Goal: Transaction & Acquisition: Purchase product/service

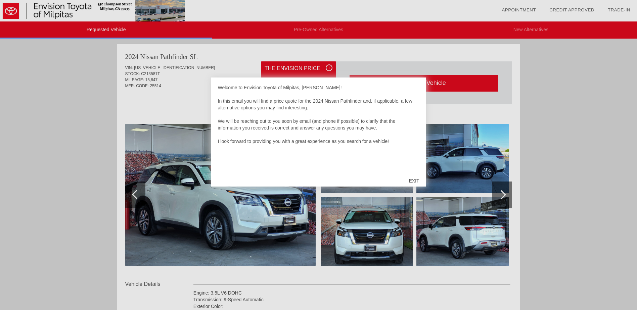
click at [415, 182] on div "EXIT" at bounding box center [414, 181] width 24 height 20
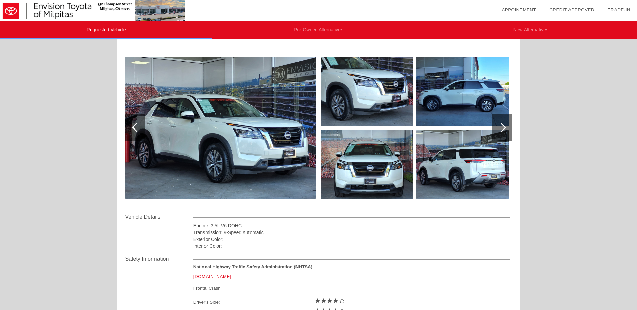
scroll to position [67, 0]
click at [503, 128] on div at bounding box center [501, 128] width 9 height 9
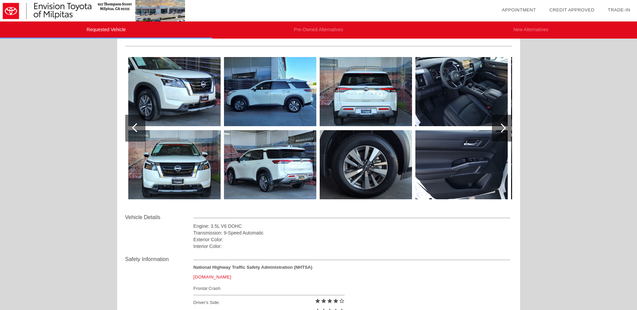
click at [503, 128] on div at bounding box center [501, 128] width 9 height 9
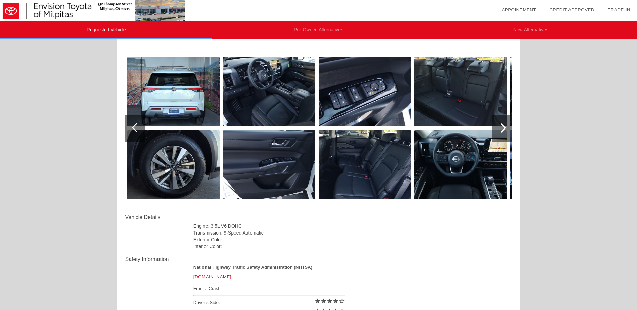
click at [503, 128] on div at bounding box center [501, 128] width 9 height 9
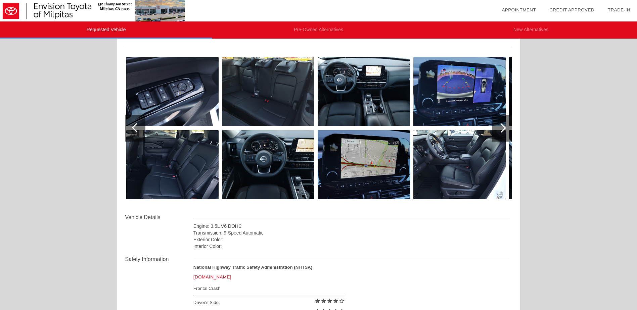
click at [502, 129] on div at bounding box center [501, 128] width 9 height 9
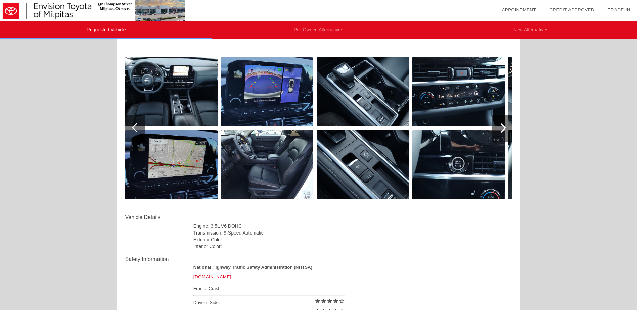
click at [502, 129] on div at bounding box center [501, 128] width 9 height 9
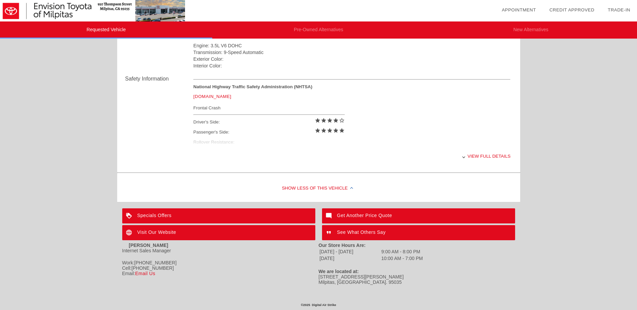
scroll to position [251, 0]
click at [496, 153] on div "View full details" at bounding box center [352, 156] width 317 height 16
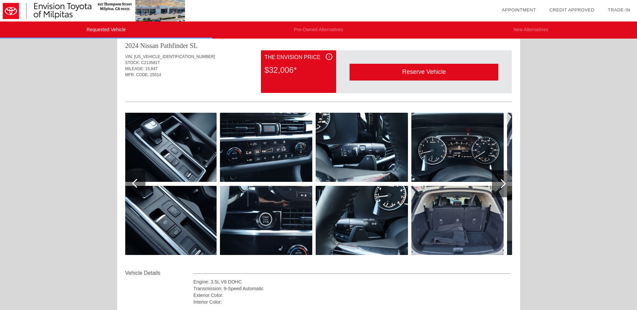
scroll to position [0, 0]
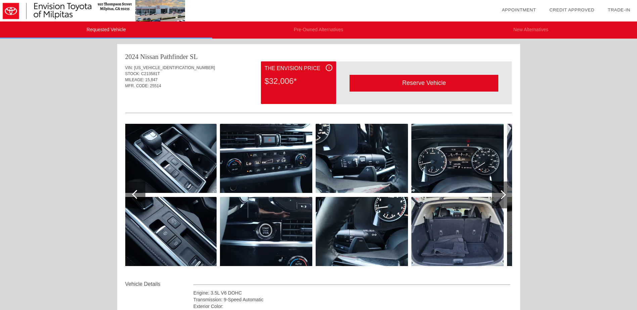
click at [331, 67] on div "i" at bounding box center [329, 68] width 7 height 7
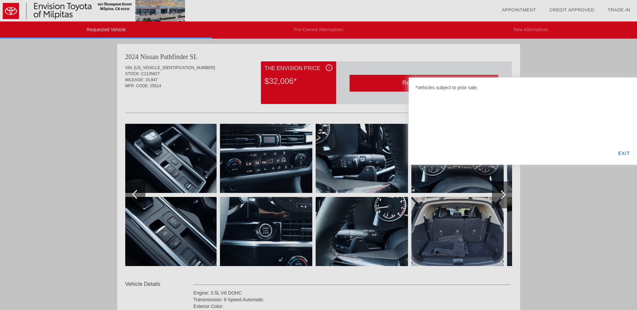
click at [629, 155] on div "EXIT" at bounding box center [624, 153] width 26 height 23
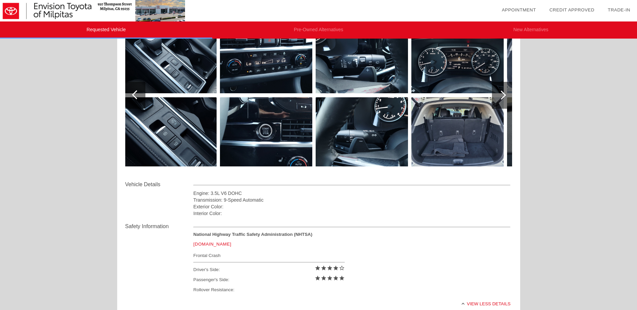
click at [504, 97] on div at bounding box center [501, 95] width 9 height 9
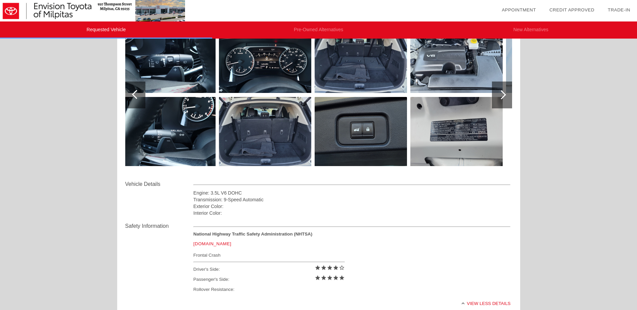
click at [504, 98] on div at bounding box center [502, 95] width 20 height 27
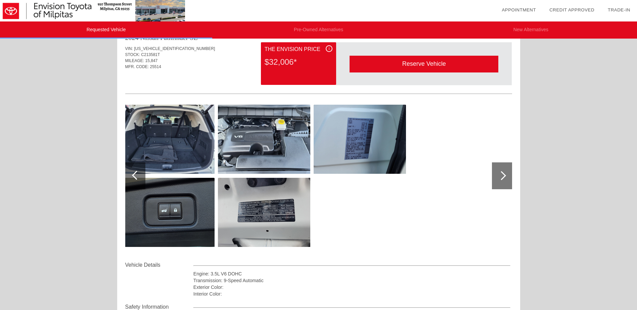
scroll to position [0, 0]
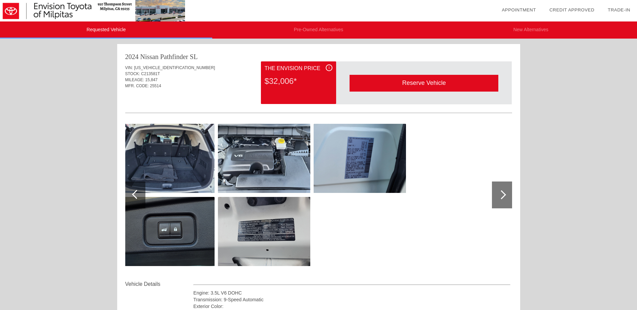
click at [133, 195] on div at bounding box center [136, 194] width 9 height 9
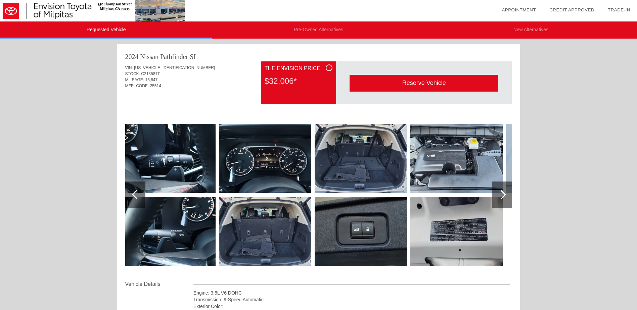
click at [133, 195] on div at bounding box center [136, 194] width 9 height 9
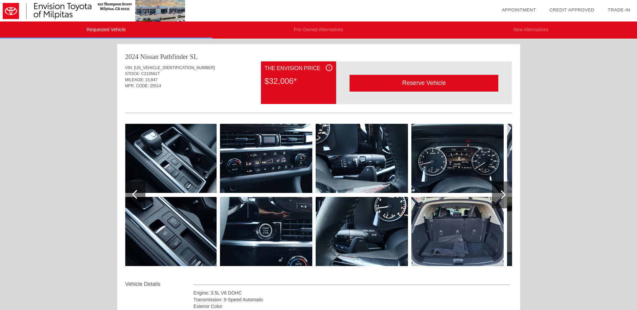
click at [133, 195] on div at bounding box center [136, 194] width 9 height 9
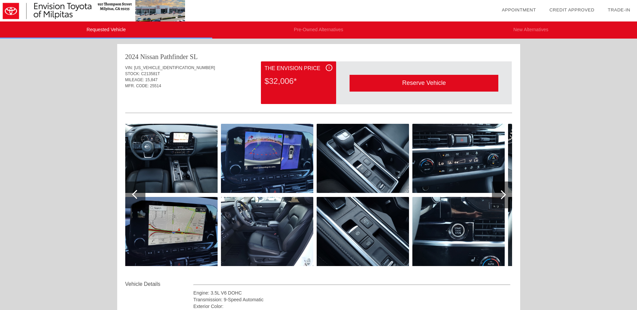
click at [133, 195] on div at bounding box center [136, 194] width 9 height 9
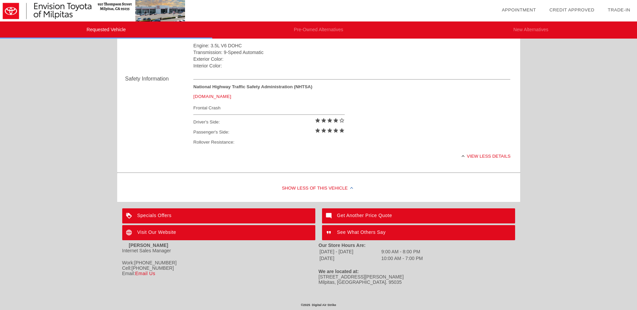
scroll to position [251, 0]
click at [387, 213] on div "Get Another Price Quote" at bounding box center [418, 216] width 193 height 15
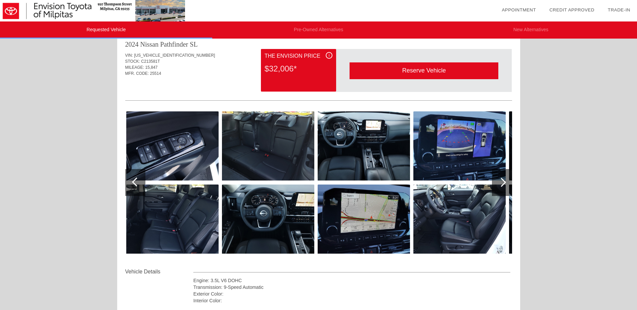
scroll to position [0, 0]
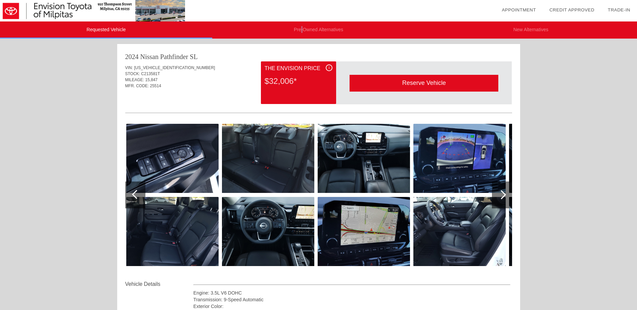
click at [302, 32] on li "Pre-Owned Alternatives" at bounding box center [318, 30] width 212 height 17
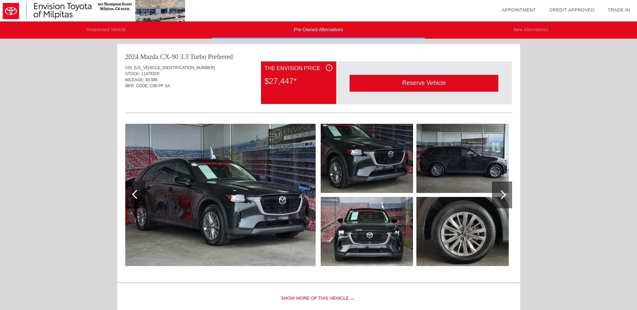
click at [312, 32] on li "Pre-Owned Alternatives" at bounding box center [318, 30] width 212 height 17
click at [111, 29] on li "Requested Vehicle" at bounding box center [106, 30] width 212 height 17
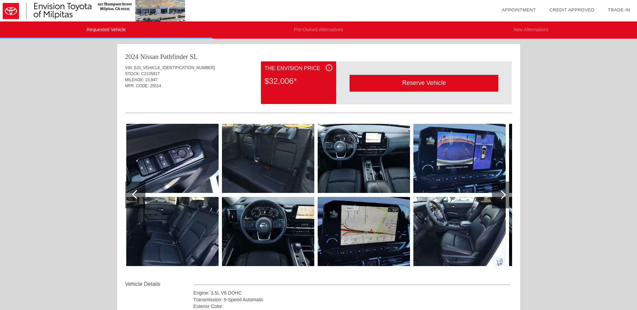
drag, startPoint x: 293, startPoint y: 80, endPoint x: 304, endPoint y: 76, distance: 12.1
click at [295, 79] on div "$32,006*" at bounding box center [299, 81] width 68 height 17
click at [327, 66] on div "i" at bounding box center [329, 68] width 7 height 7
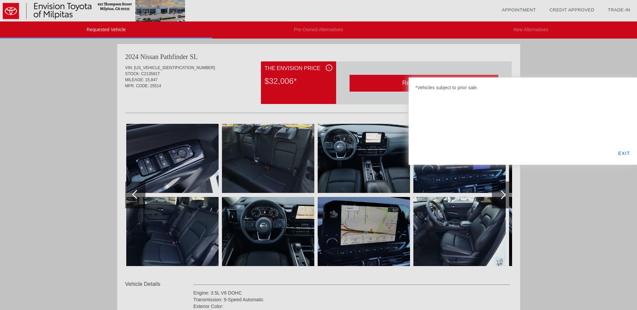
click at [629, 155] on div "EXIT" at bounding box center [624, 153] width 26 height 23
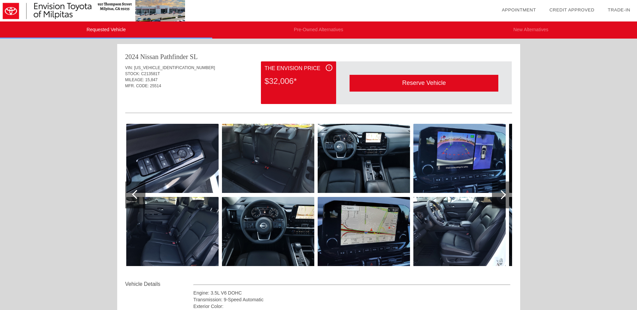
click at [442, 86] on div "Reserve Vehicle" at bounding box center [424, 83] width 149 height 16
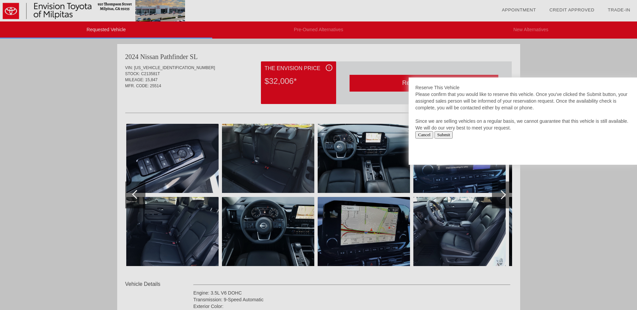
click at [426, 137] on input "Cancel" at bounding box center [425, 134] width 18 height 7
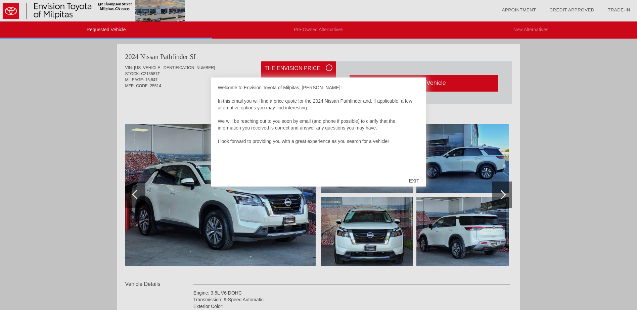
click at [410, 180] on div "EXIT" at bounding box center [414, 181] width 24 height 20
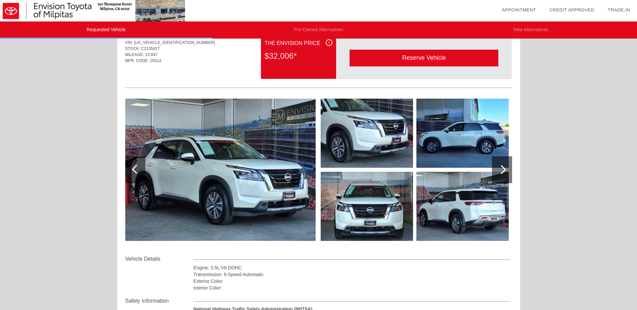
scroll to position [12, 0]
